Goal: Navigation & Orientation: Find specific page/section

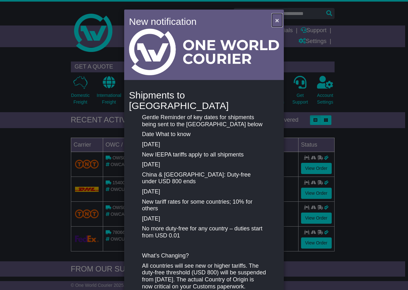
click at [273, 19] on button "×" at bounding box center [277, 20] width 10 height 13
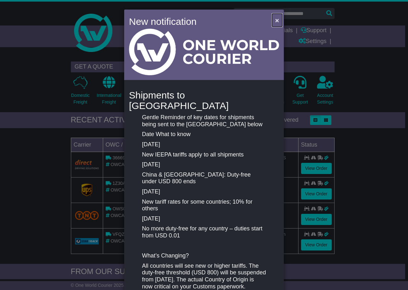
click at [272, 19] on button "×" at bounding box center [277, 20] width 10 height 13
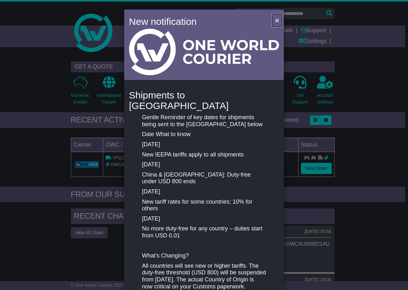
click at [275, 18] on span "×" at bounding box center [277, 20] width 4 height 7
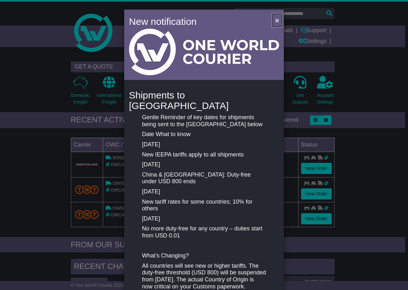
click at [273, 23] on button "×" at bounding box center [277, 20] width 10 height 13
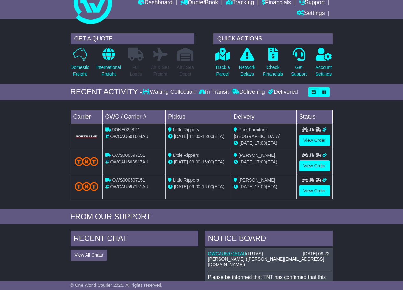
scroll to position [32, 0]
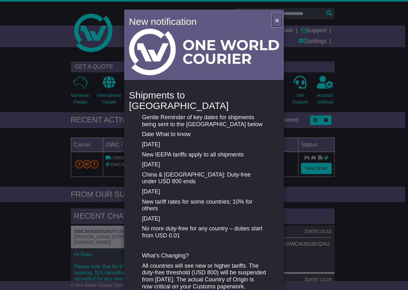
click at [275, 17] on span "×" at bounding box center [277, 20] width 4 height 7
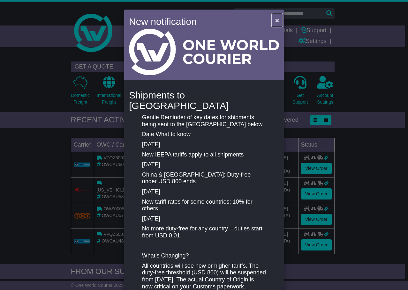
click at [273, 18] on button "×" at bounding box center [277, 20] width 10 height 13
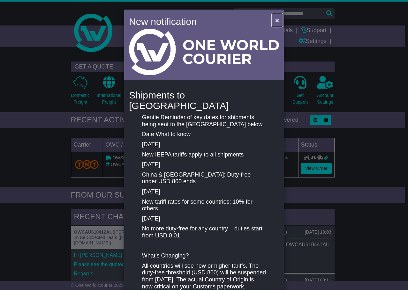
click at [273, 19] on button "×" at bounding box center [277, 20] width 10 height 13
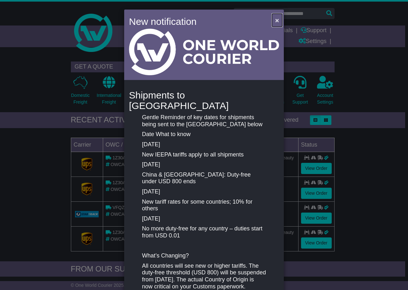
click at [273, 22] on button "×" at bounding box center [277, 20] width 10 height 13
